Goal: Task Accomplishment & Management: Manage account settings

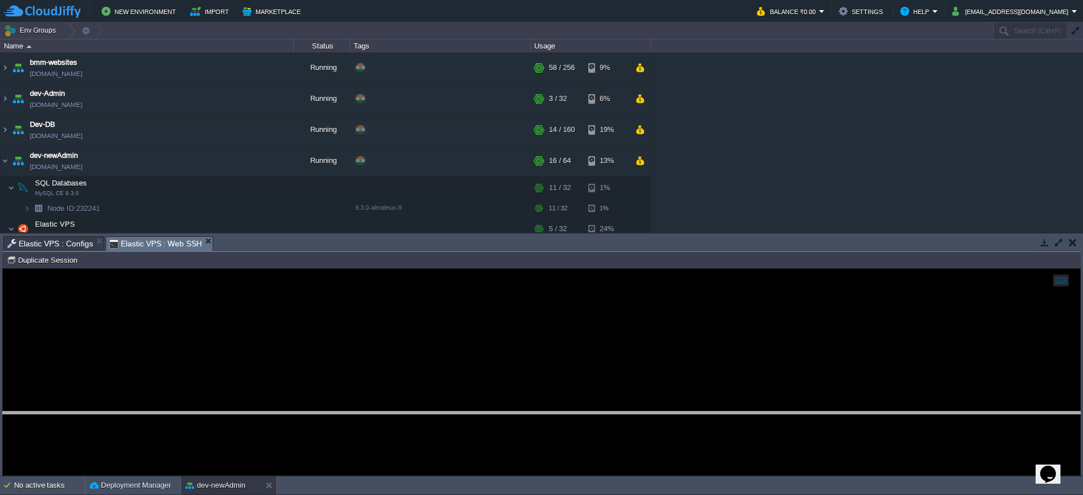
drag, startPoint x: 244, startPoint y: 237, endPoint x: 239, endPoint y: 450, distance: 212.1
click at [239, 450] on body "New Environment Import Marketplace Bonus ₹0.00 Upgrade Account Balance ₹0.00 Se…" at bounding box center [541, 247] width 1083 height 495
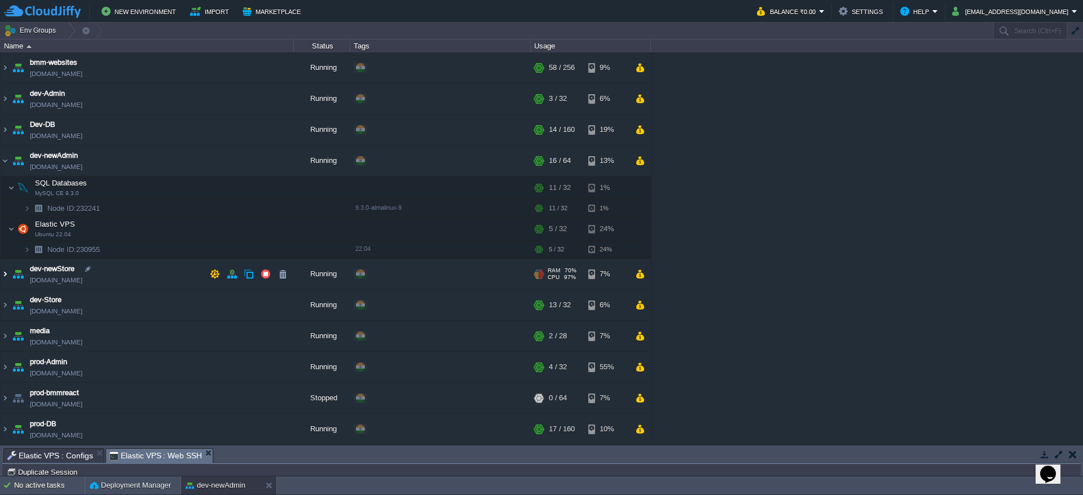
click at [6, 268] on img at bounding box center [5, 274] width 9 height 30
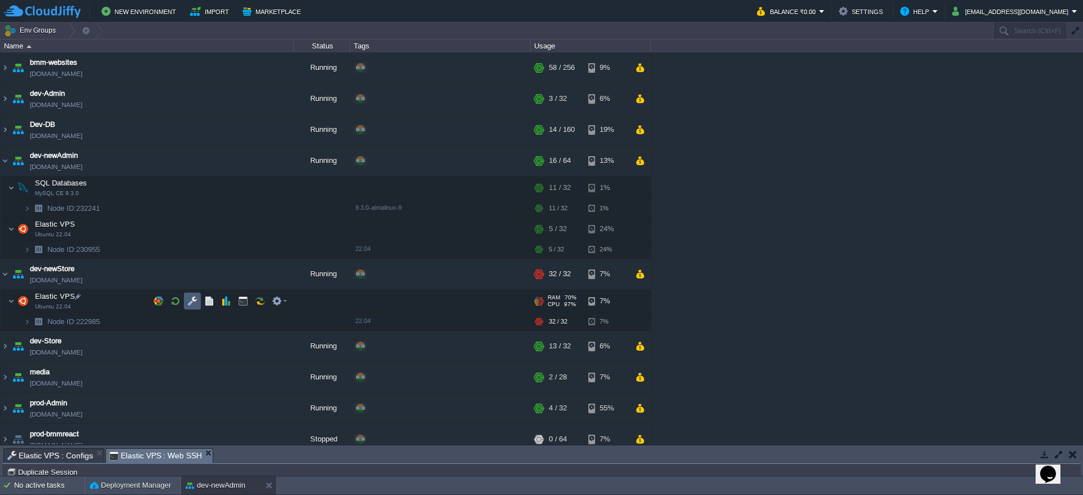
click at [189, 295] on td at bounding box center [192, 301] width 17 height 17
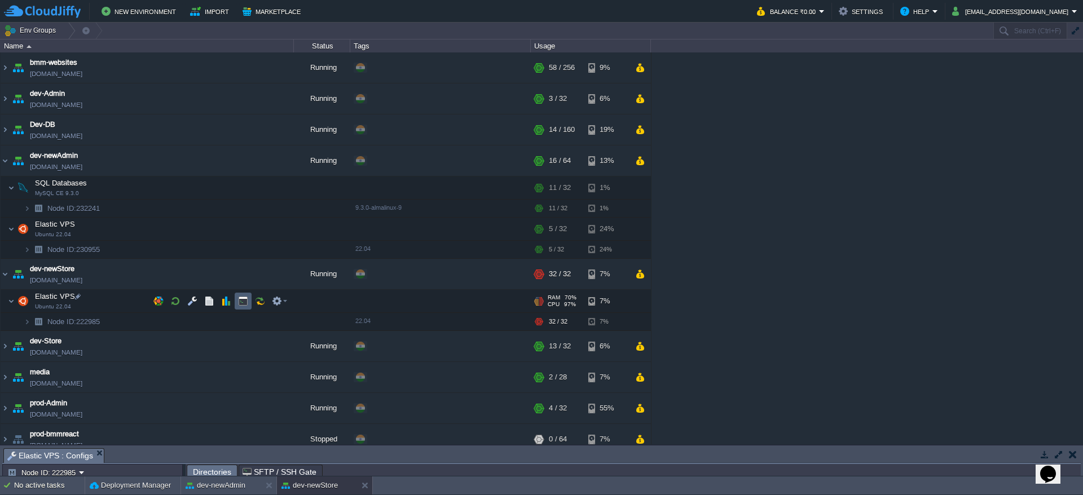
scroll to position [7, 0]
click at [246, 297] on button "button" at bounding box center [243, 301] width 10 height 10
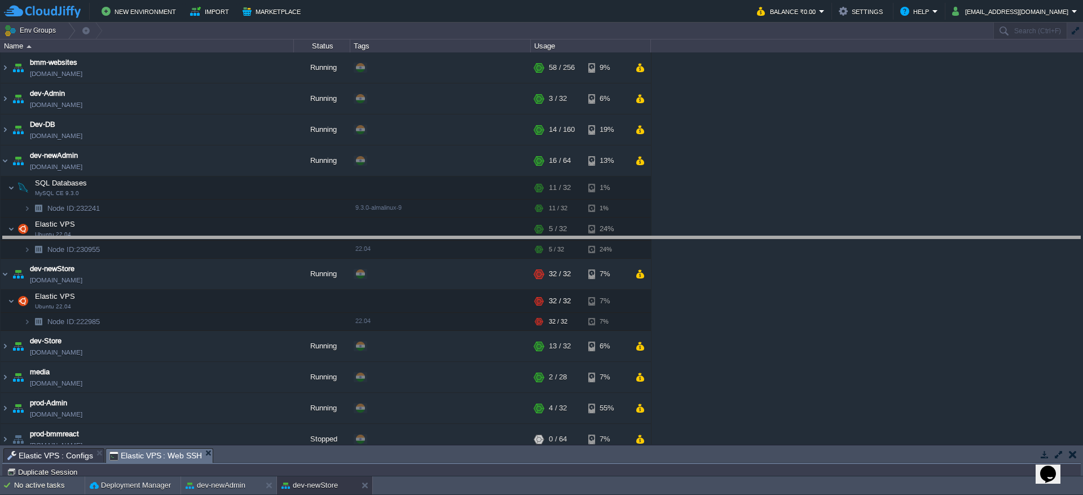
drag, startPoint x: 292, startPoint y: 453, endPoint x: 420, endPoint y: 11, distance: 460.9
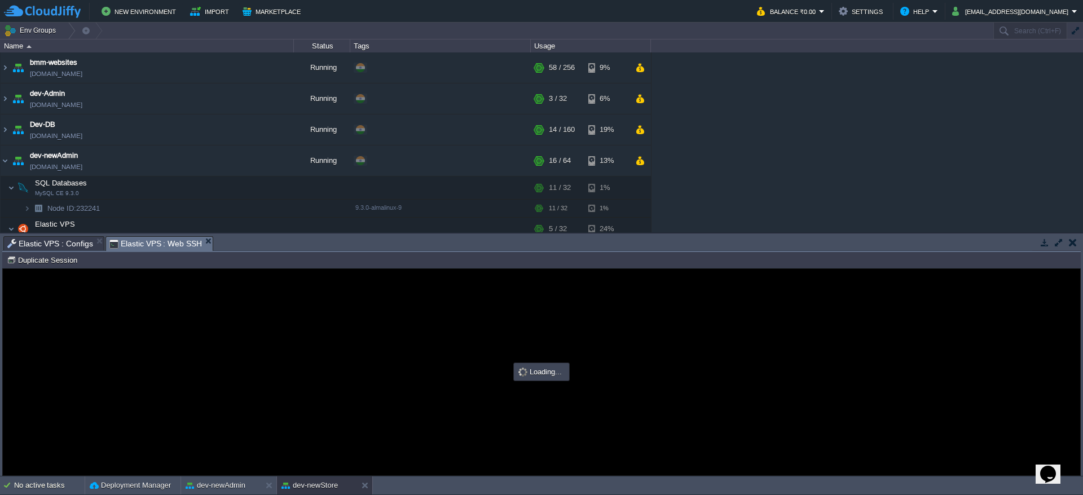
scroll to position [0, 0]
type input "#000000"
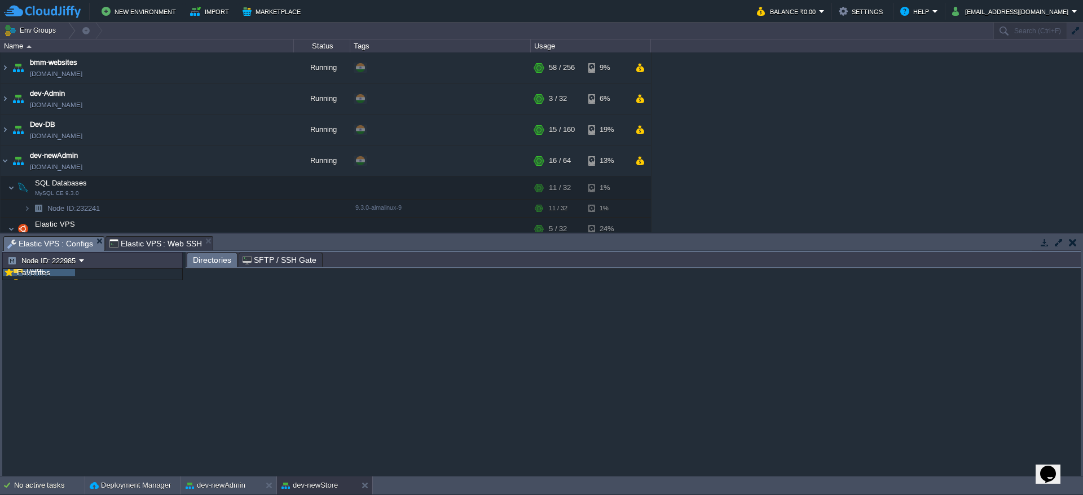
click at [74, 237] on span "Elastic VPS : Configs" at bounding box center [50, 244] width 86 height 14
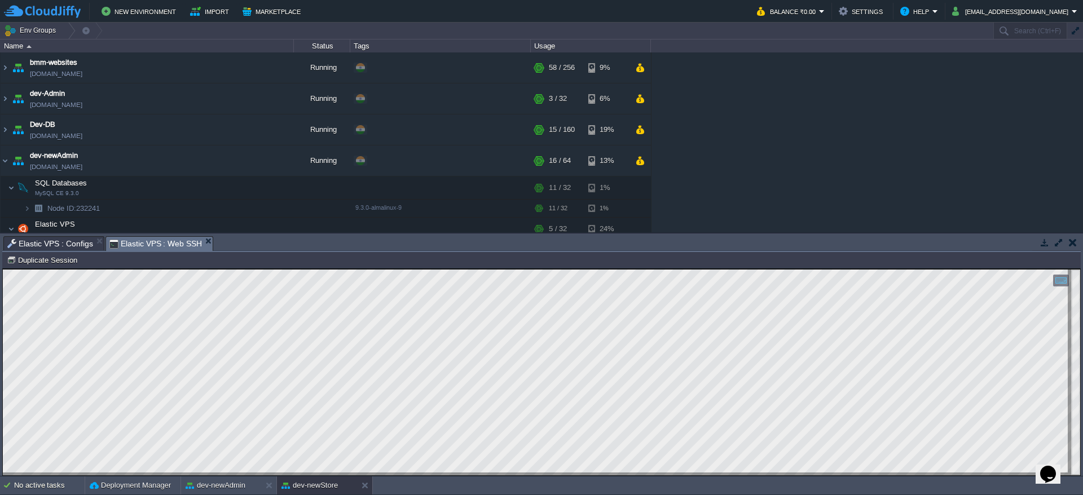
click at [134, 241] on span "Elastic VPS : Web SSH" at bounding box center [155, 244] width 93 height 14
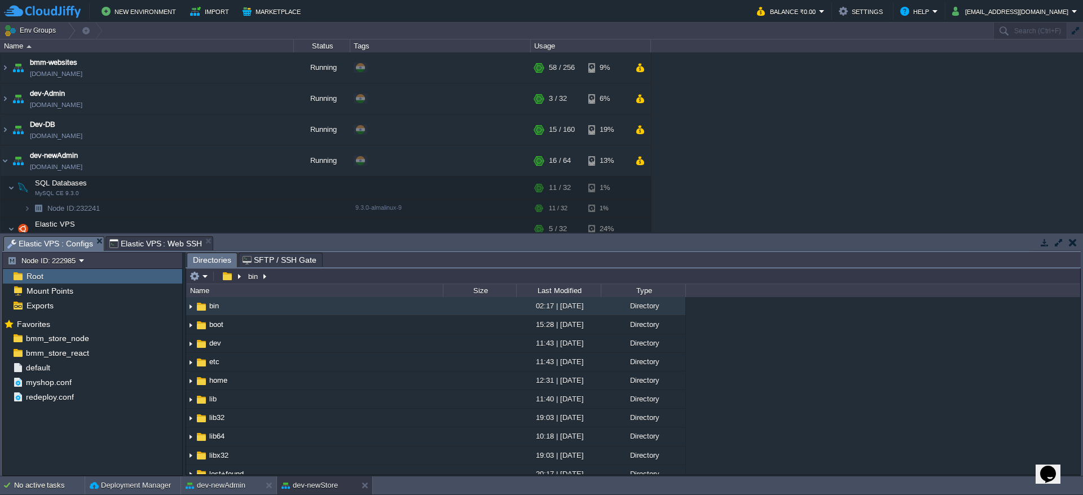
click at [73, 237] on span "Elastic VPS : Configs" at bounding box center [50, 244] width 86 height 14
click at [171, 350] on button "button" at bounding box center [167, 353] width 10 height 10
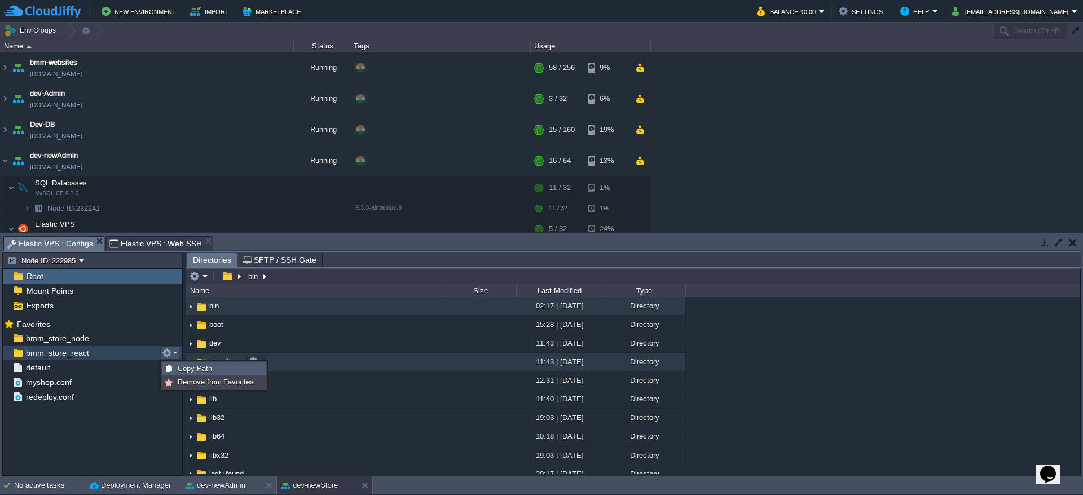
click at [193, 369] on span "Copy Path" at bounding box center [195, 368] width 34 height 8
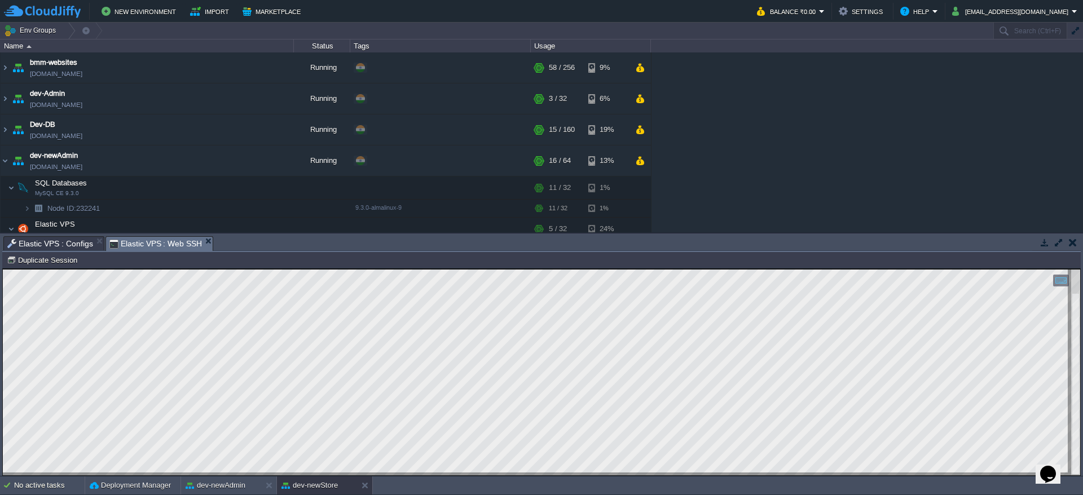
click at [156, 243] on span "Elastic VPS : Web SSH" at bounding box center [155, 244] width 93 height 14
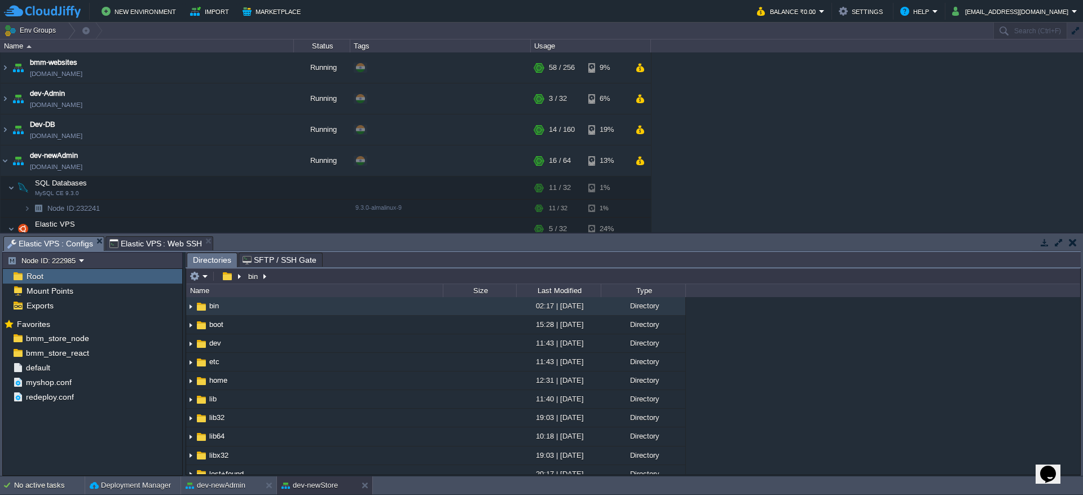
click at [77, 239] on span "Elastic VPS : Configs" at bounding box center [50, 244] width 86 height 14
click at [166, 350] on button "button" at bounding box center [167, 353] width 10 height 10
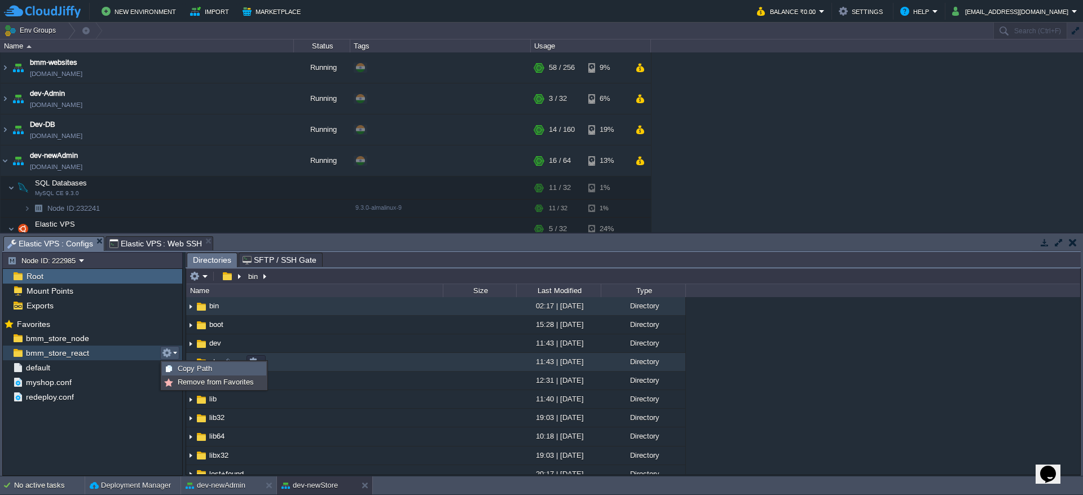
click at [199, 363] on div "Copy Path /var/www/html/bmm/react/_work/bmm_store_react/bmm_store_react" at bounding box center [213, 369] width 103 height 12
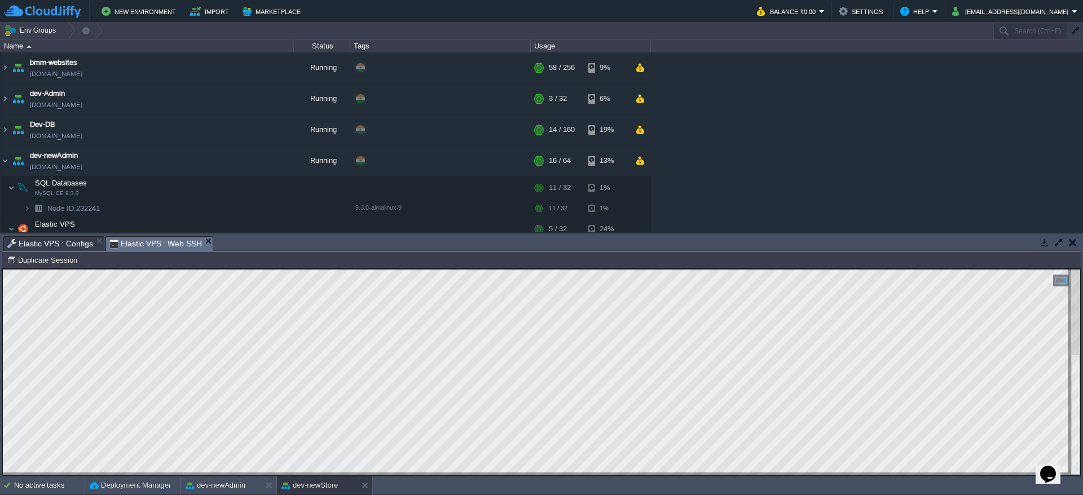
click at [160, 245] on span "Elastic VPS : Web SSH" at bounding box center [155, 244] width 93 height 14
click at [313, 487] on button "dev-newStore" at bounding box center [309, 485] width 56 height 11
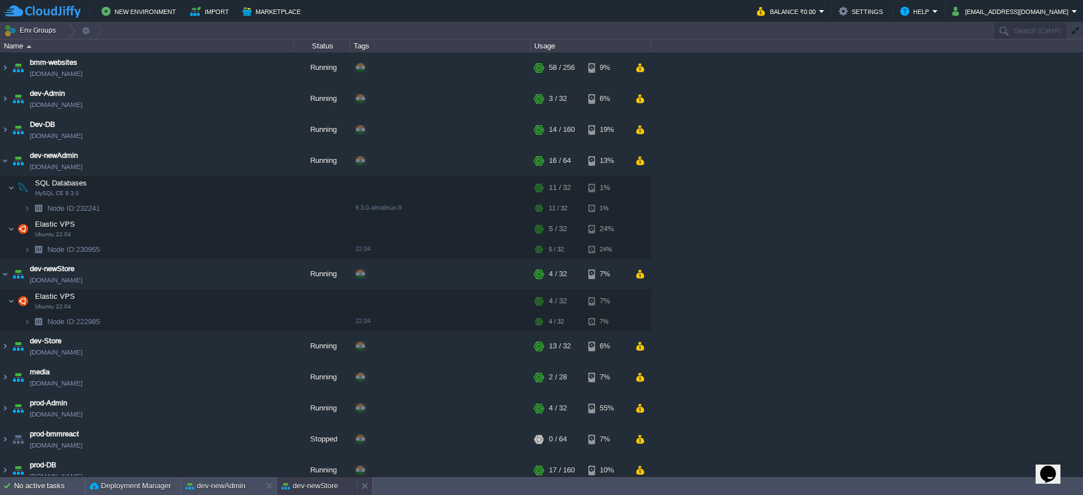
click at [313, 487] on button "dev-newStore" at bounding box center [309, 486] width 56 height 11
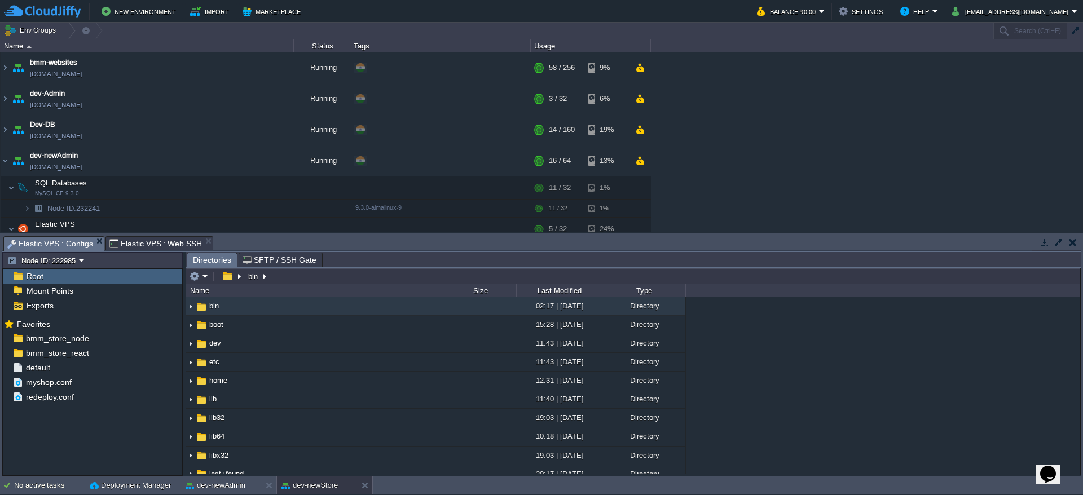
click at [75, 244] on span "Elastic VPS : Configs" at bounding box center [50, 244] width 86 height 14
click at [168, 355] on button "button" at bounding box center [167, 353] width 10 height 10
click at [204, 364] on span "Copy Path" at bounding box center [195, 368] width 34 height 8
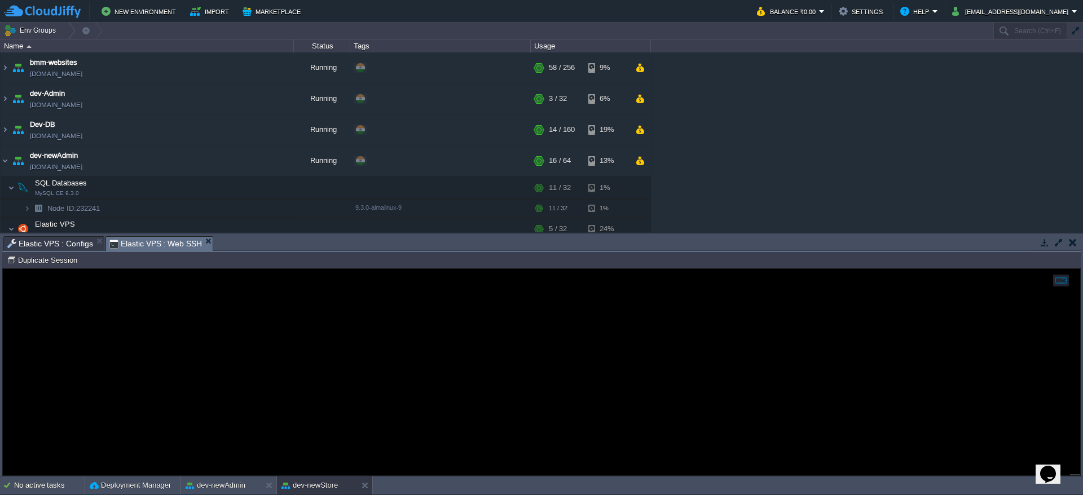
click at [162, 238] on span "Elastic VPS : Web SSH" at bounding box center [155, 244] width 93 height 14
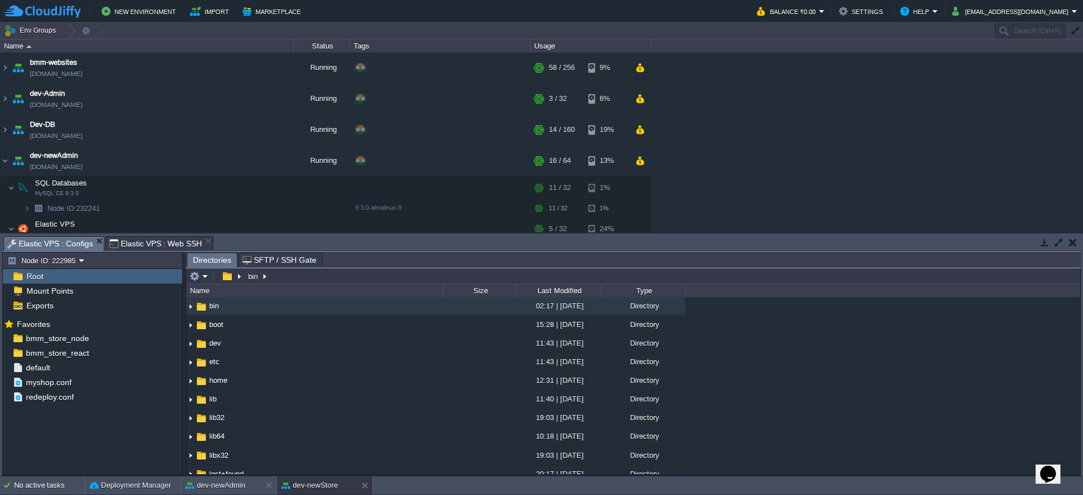
click at [62, 241] on span "Elastic VPS : Configs" at bounding box center [50, 244] width 86 height 14
click at [102, 337] on div "bmm_store_node" at bounding box center [92, 338] width 179 height 15
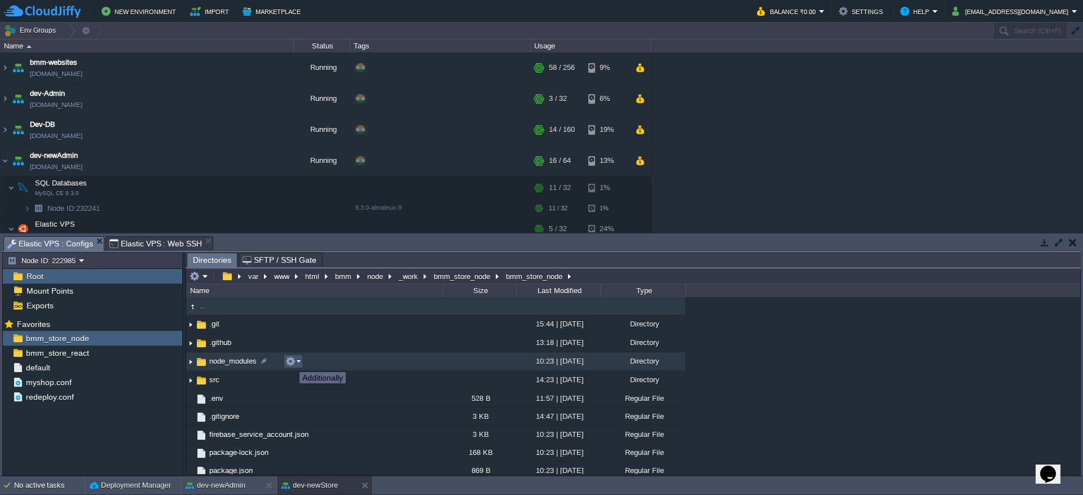
click at [292, 362] on button "button" at bounding box center [290, 361] width 10 height 10
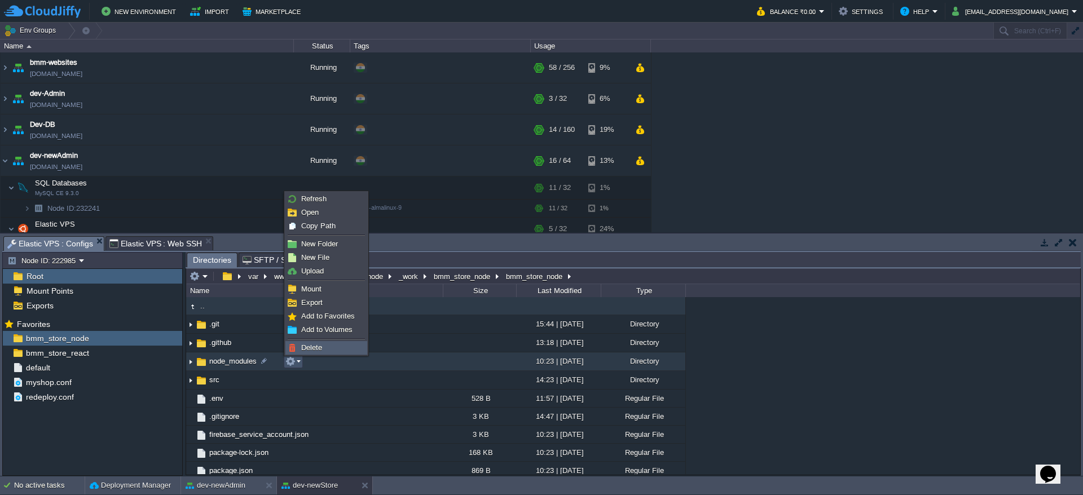
click at [318, 354] on link "Delete" at bounding box center [326, 348] width 81 height 12
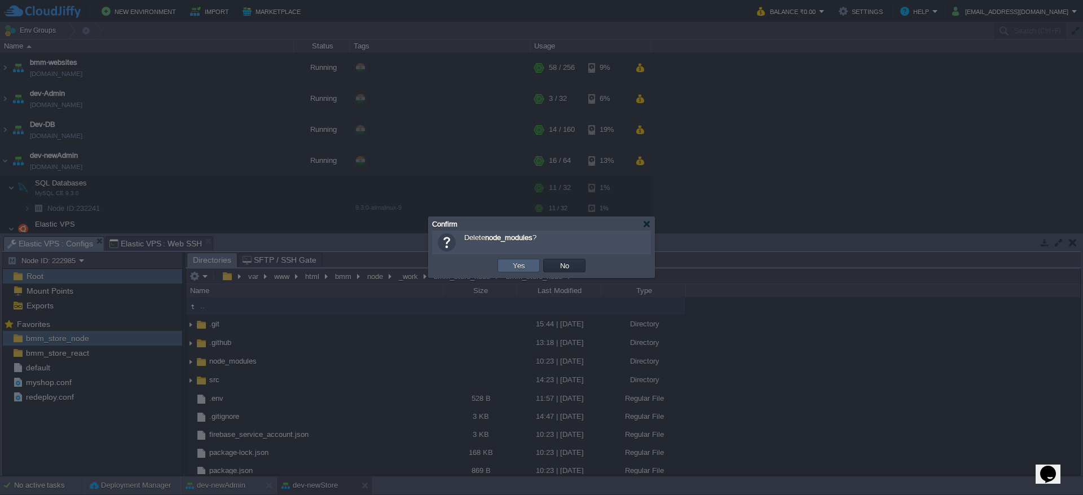
click at [506, 259] on td "Yes" at bounding box center [518, 266] width 42 height 14
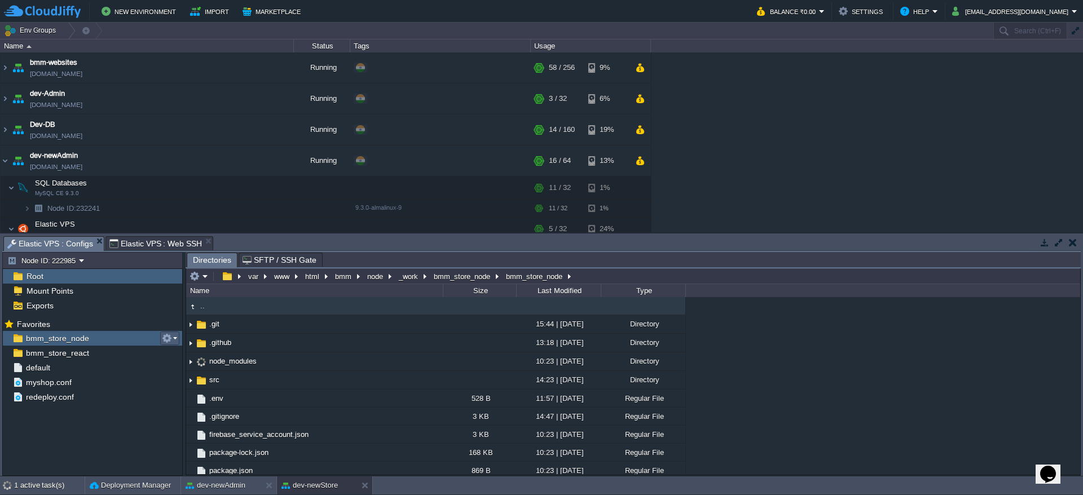
click at [177, 340] on em at bounding box center [169, 338] width 15 height 10
click at [183, 350] on span "Copy Path" at bounding box center [195, 354] width 34 height 8
type textarea "/var/www/html/bmm/node/_work/bmm_store_node/bmm_store_node"
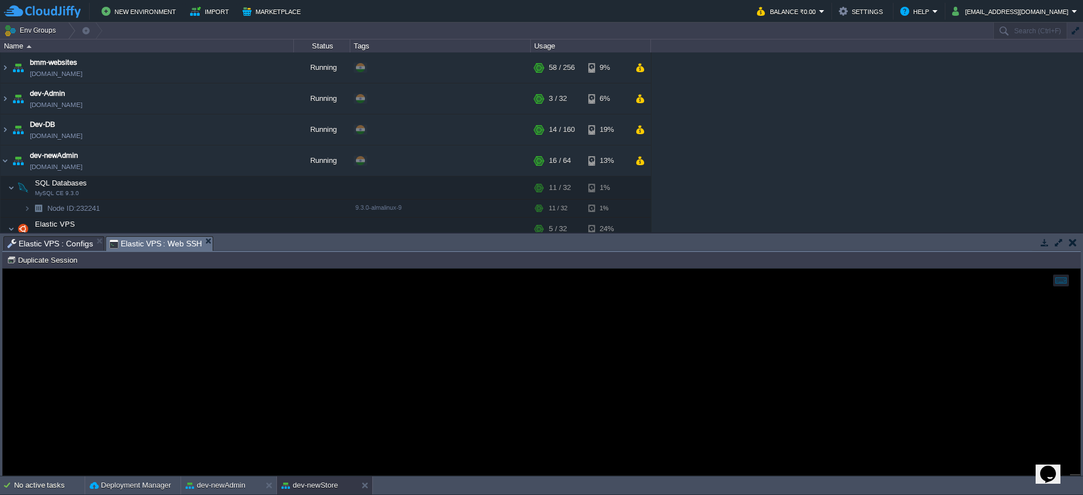
click at [162, 245] on span "Elastic VPS : Web SSH" at bounding box center [155, 244] width 93 height 14
